Goal: Information Seeking & Learning: Learn about a topic

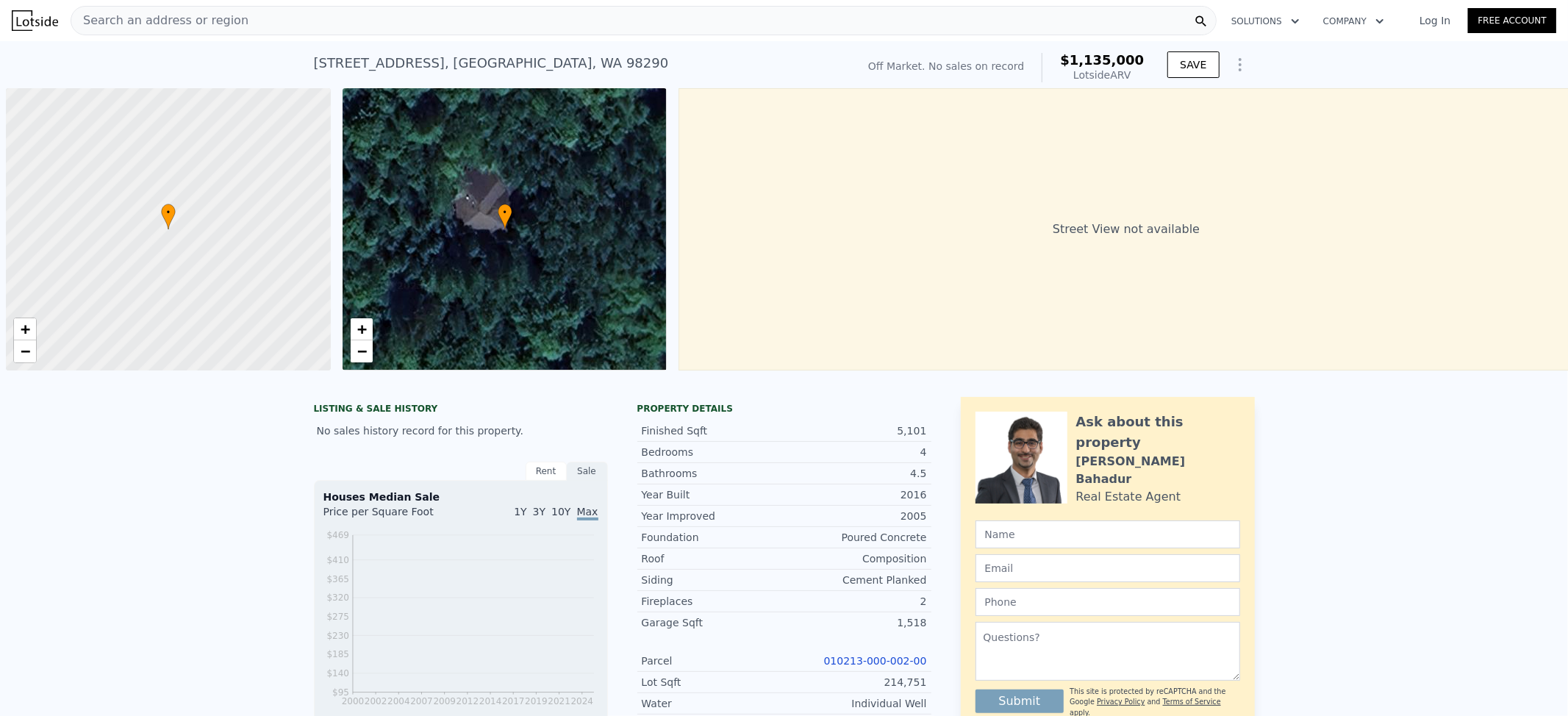
scroll to position [0, 6]
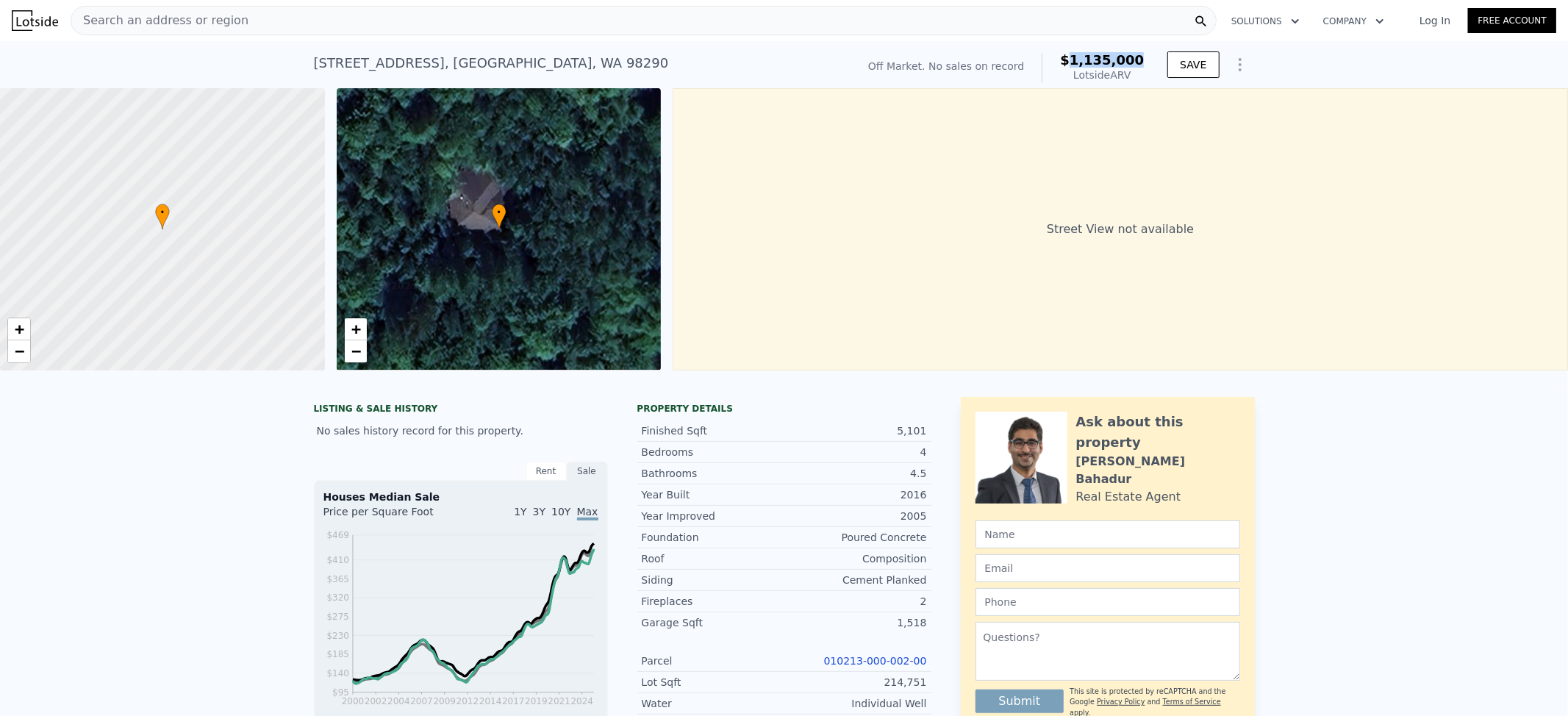
drag, startPoint x: 1145, startPoint y: 56, endPoint x: 1073, endPoint y: 72, distance: 73.8
click at [1082, 65] on div "Off Market. No sales on record $1,135,000 Lotside ARV" at bounding box center [1006, 68] width 288 height 42
copy span "1,135,000"
click at [394, 22] on div "Search an address or region" at bounding box center [643, 21] width 1146 height 30
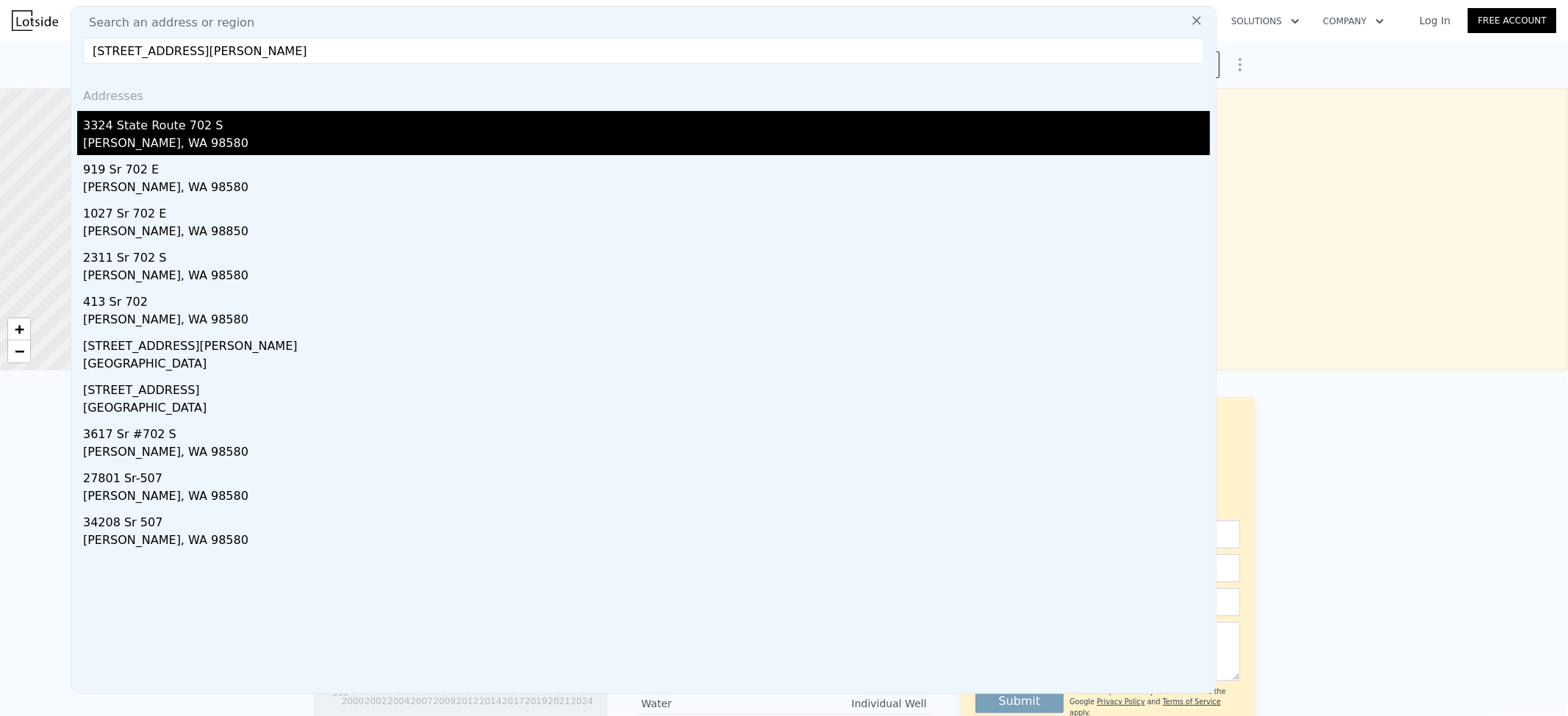
type input "[STREET_ADDRESS][PERSON_NAME]"
click at [185, 137] on div "[PERSON_NAME], WA 98580" at bounding box center [647, 145] width 1127 height 21
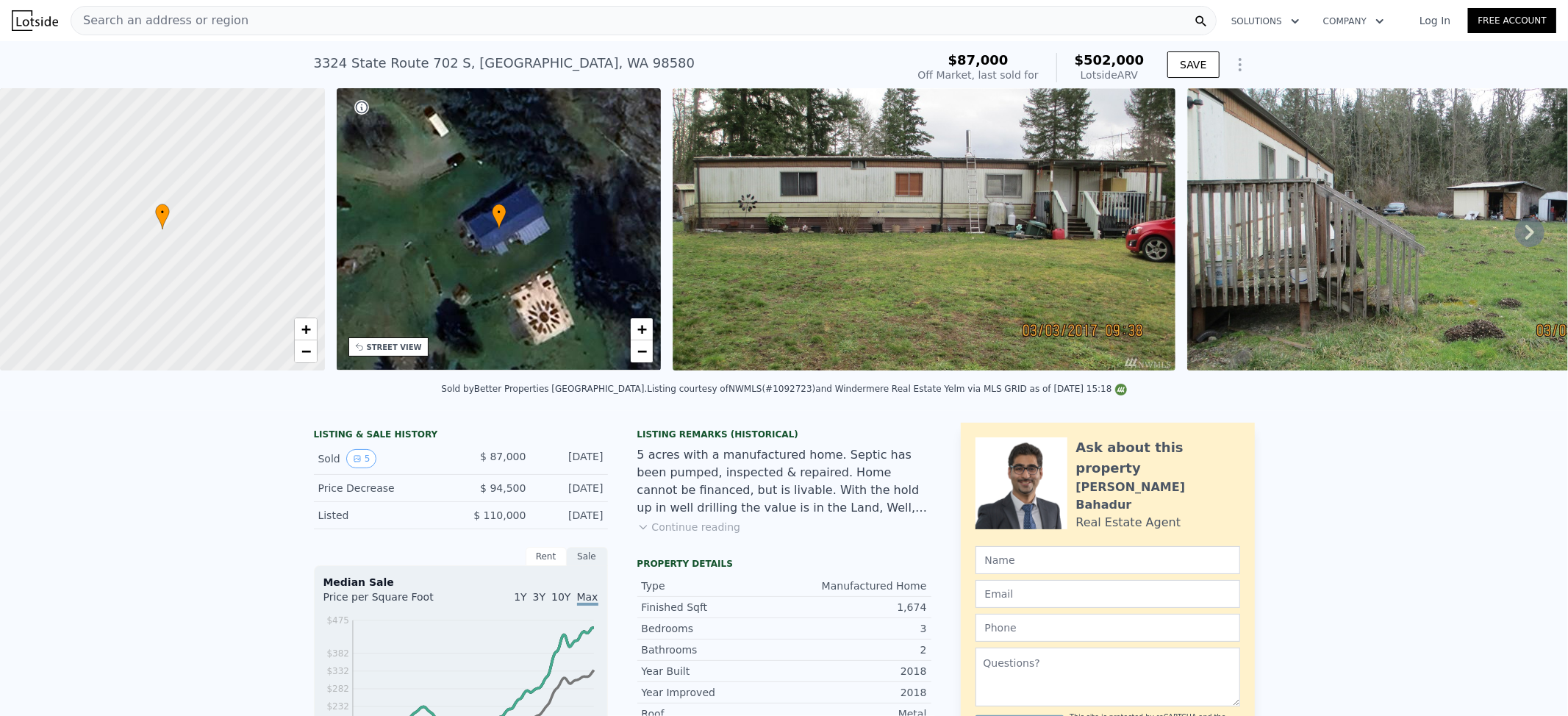
click at [347, 22] on div "Search an address or region" at bounding box center [643, 21] width 1146 height 30
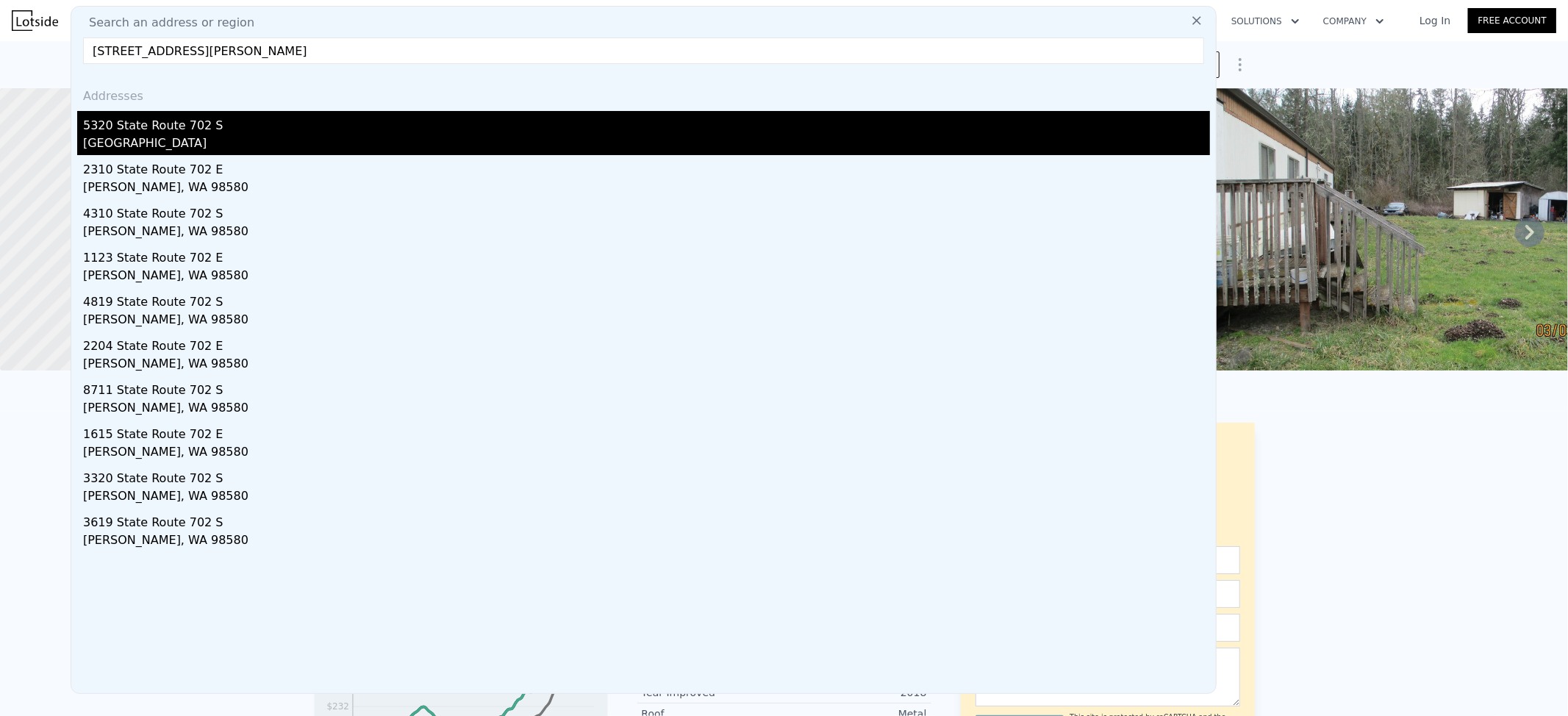
type input "[STREET_ADDRESS][PERSON_NAME]"
click at [265, 146] on div "[GEOGRAPHIC_DATA]" at bounding box center [647, 145] width 1127 height 21
